Goal: Task Accomplishment & Management: Manage account settings

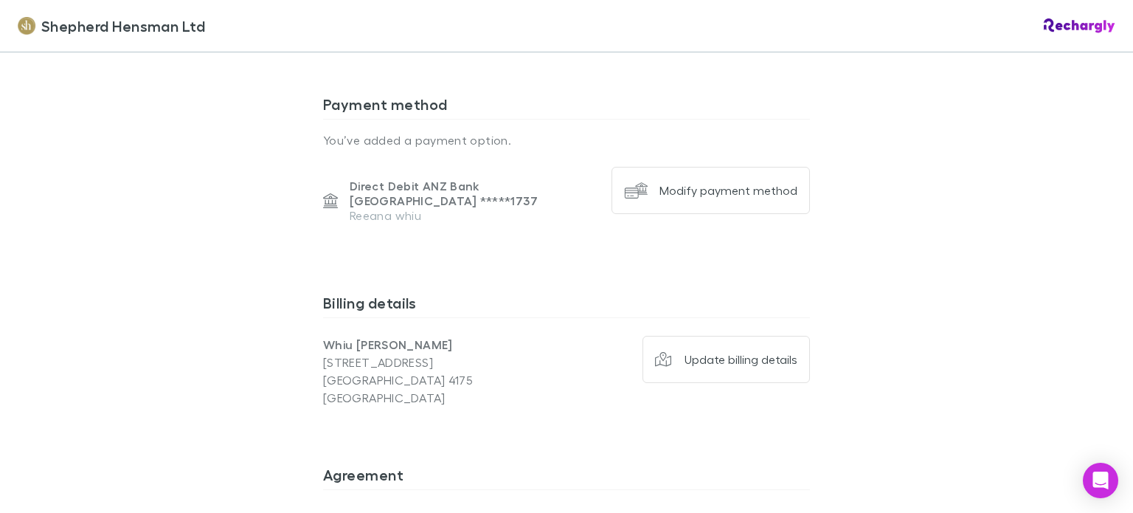
scroll to position [985, 0]
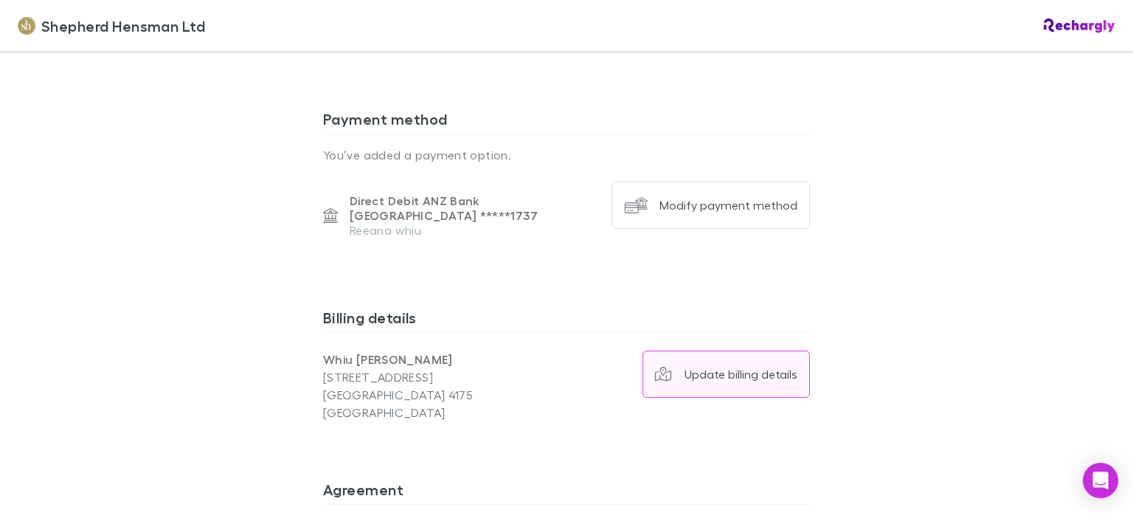
click at [753, 379] on div "Update billing details" at bounding box center [740, 374] width 113 height 15
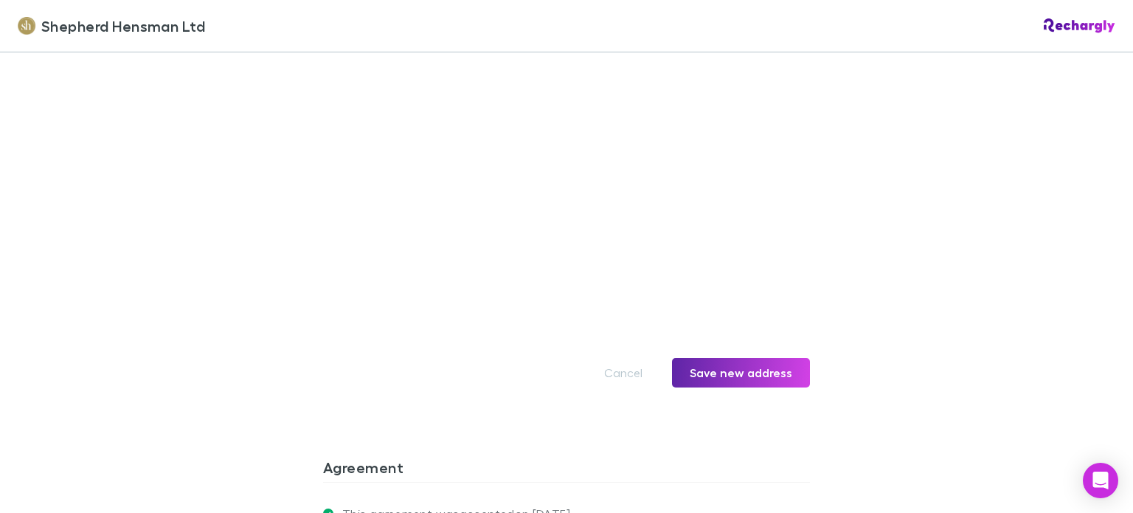
scroll to position [1424, 0]
click at [790, 366] on button "Save new address" at bounding box center [741, 369] width 138 height 29
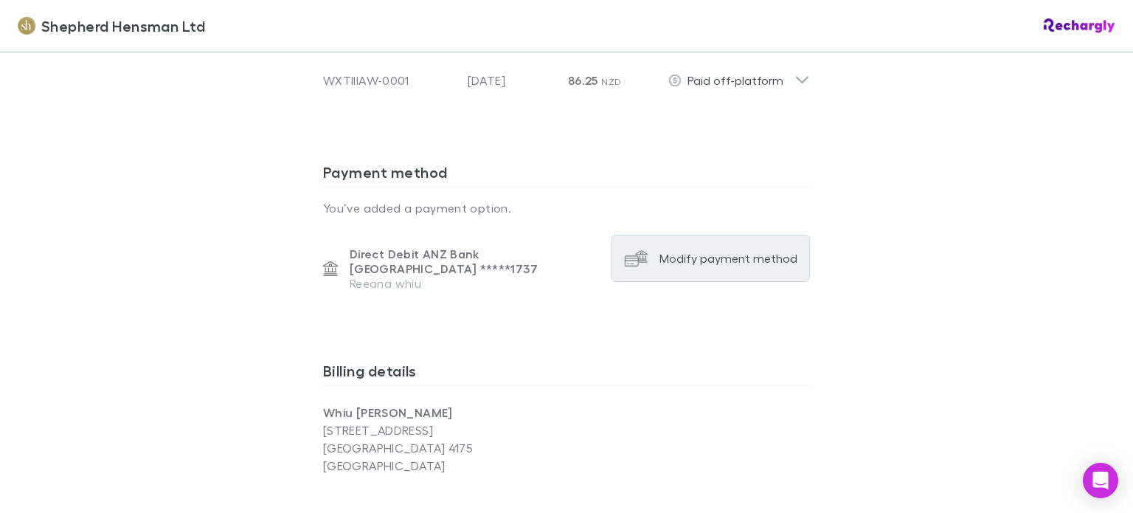
scroll to position [908, 0]
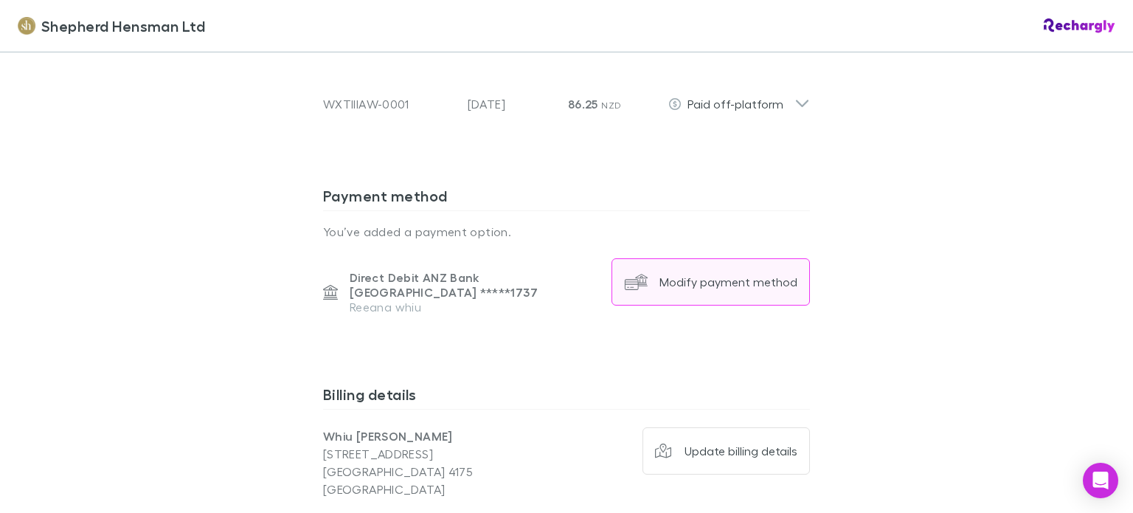
click at [701, 282] on div "Modify payment method" at bounding box center [728, 281] width 138 height 15
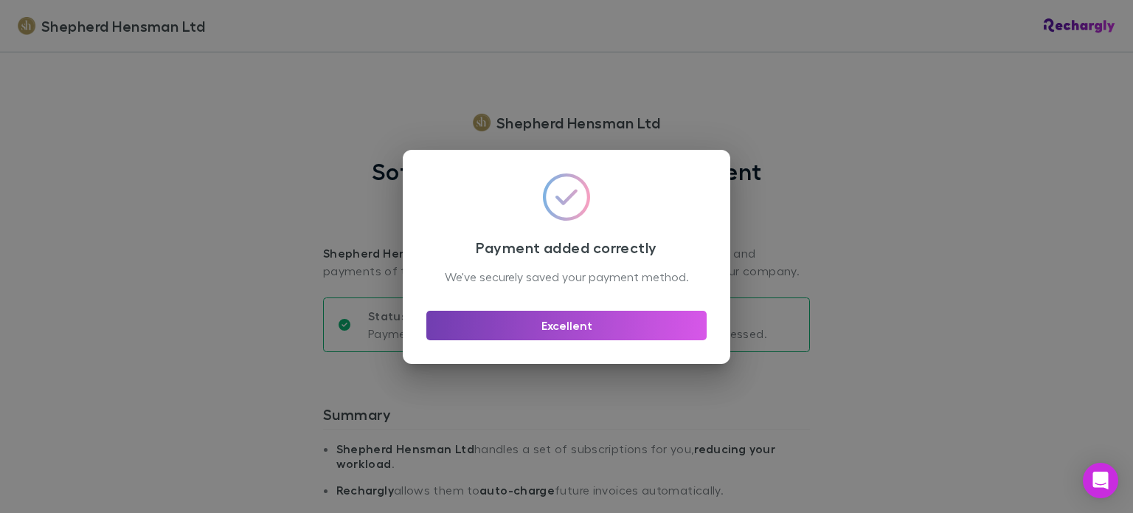
click at [632, 330] on button "Excellent" at bounding box center [566, 324] width 280 height 29
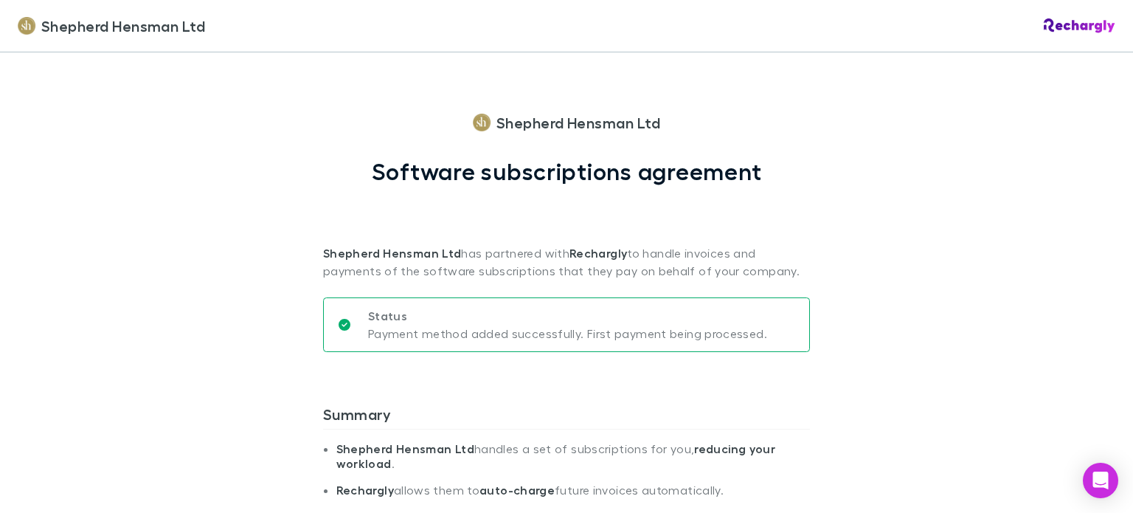
click at [1006, 271] on div "Shepherd Hensman Ltd Shepherd Hensman Ltd Software subscriptions agreement Shep…" at bounding box center [566, 256] width 1133 height 513
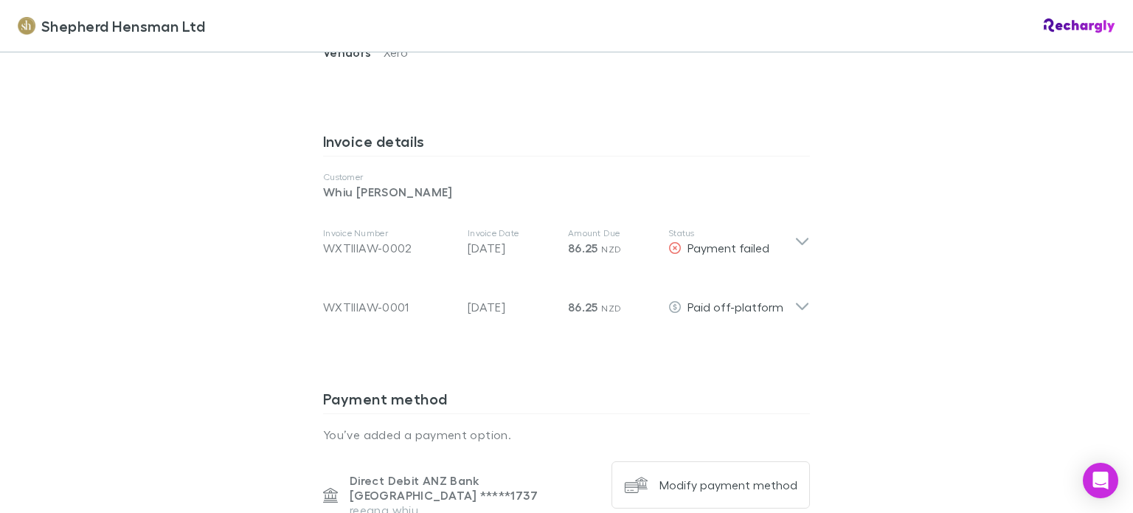
scroll to position [764, 0]
